Goal: Register for event/course

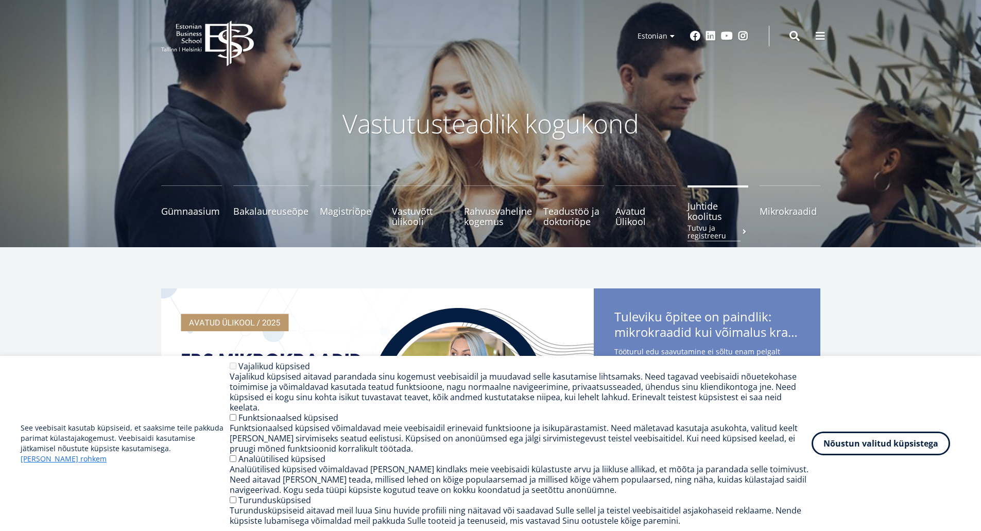
click at [702, 209] on span "Juhtide koolitus Tutvu ja registreeru" at bounding box center [717, 211] width 61 height 21
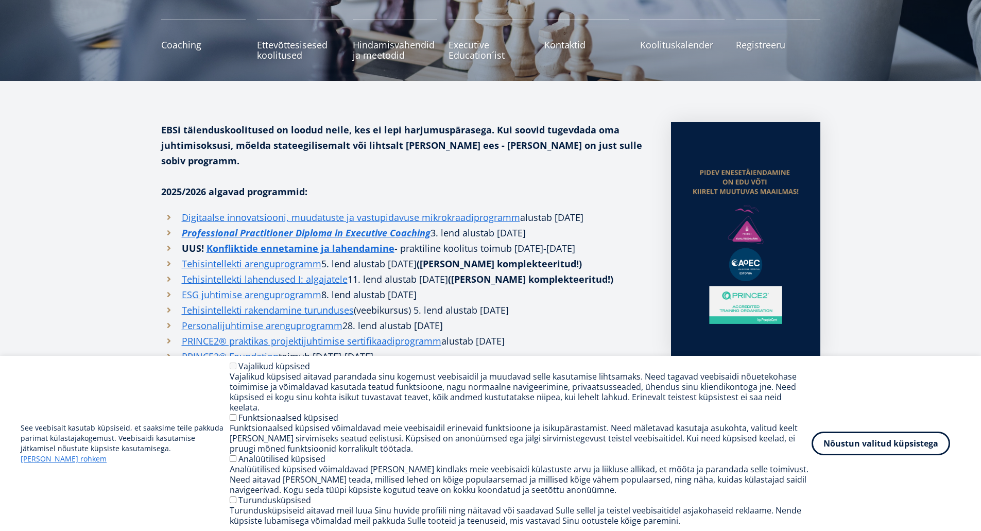
scroll to position [206, 0]
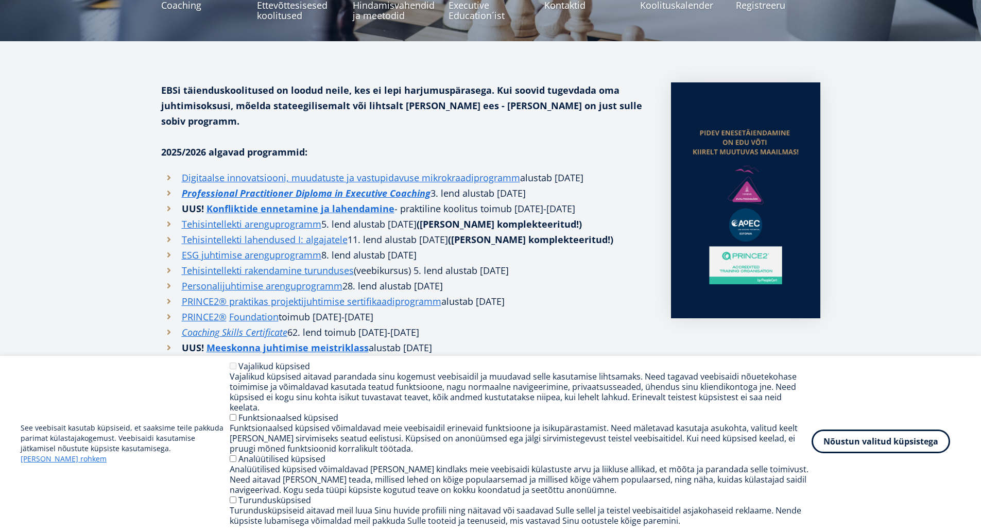
click at [873, 452] on button "Nõustun valitud küpsistega" at bounding box center [880, 441] width 138 height 24
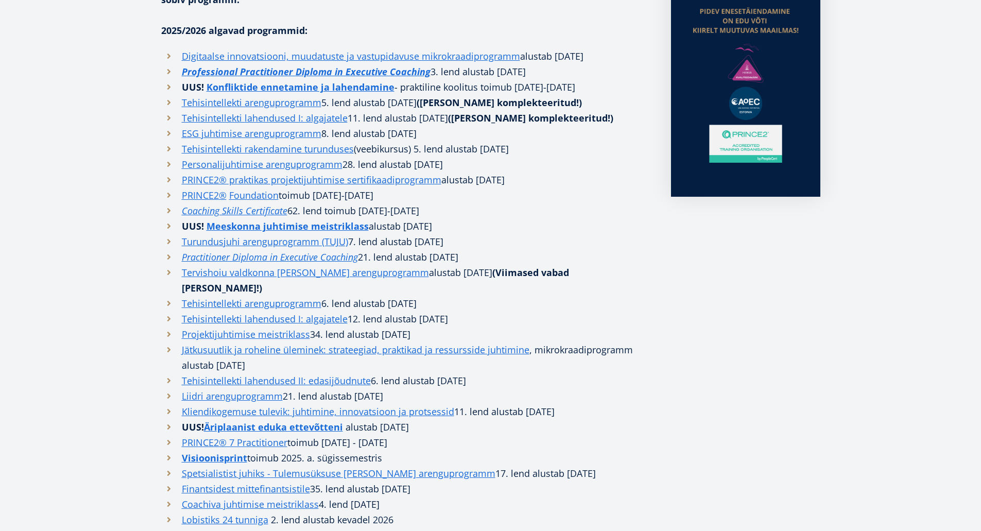
scroll to position [309, 0]
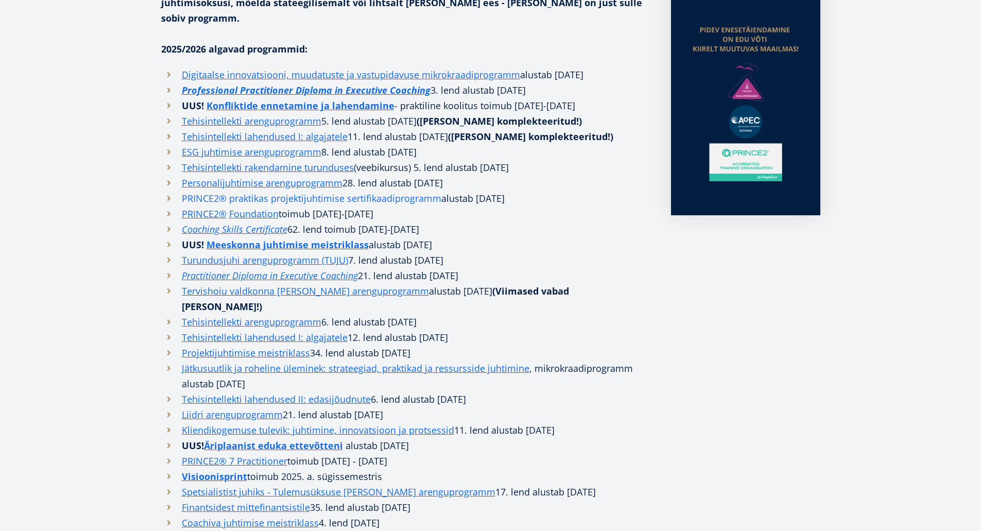
click at [357, 190] on link "PRINCE2® praktikas projektijuhtimise sertifikaadiprogramm" at bounding box center [311, 197] width 259 height 15
